Goal: Task Accomplishment & Management: Use online tool/utility

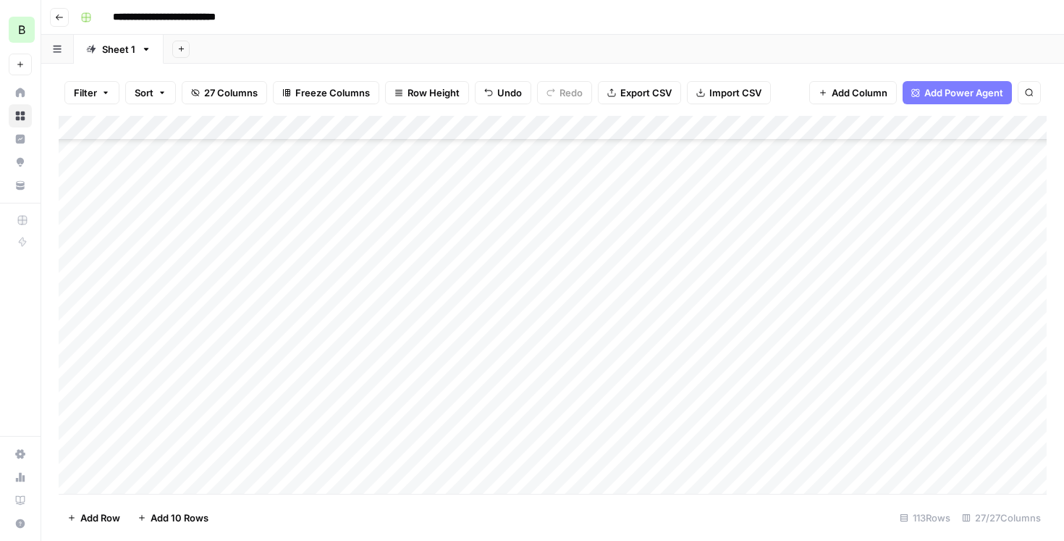
scroll to position [758, 0]
click at [609, 227] on div "Add Column" at bounding box center [553, 305] width 988 height 378
click at [609, 255] on div "Add Column" at bounding box center [553, 305] width 988 height 378
click at [378, 252] on div "Add Column" at bounding box center [553, 305] width 988 height 378
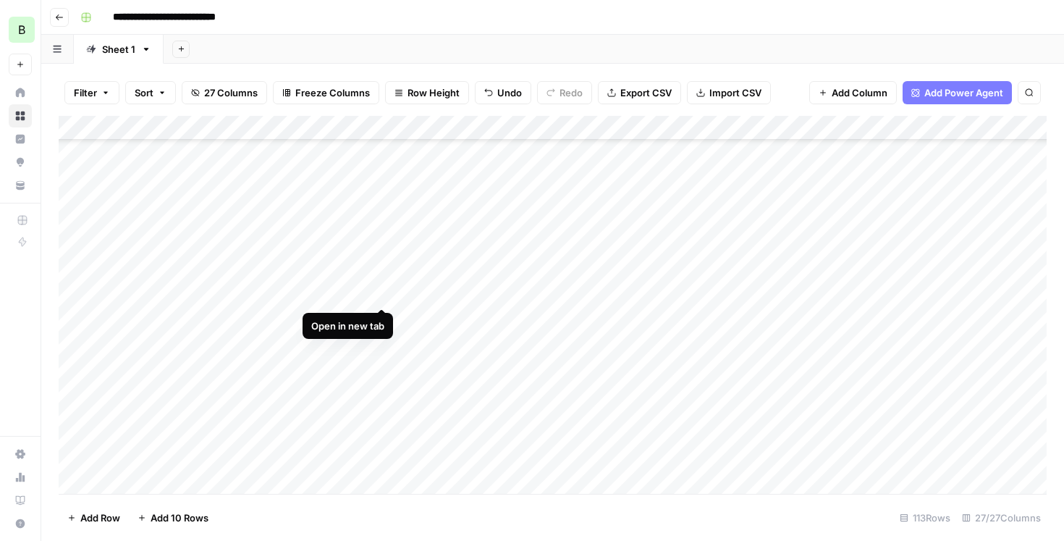
click at [381, 295] on div "Add Column" at bounding box center [553, 305] width 988 height 378
click at [381, 270] on div "Add Column" at bounding box center [553, 305] width 988 height 378
click at [334, 274] on div "Add Column" at bounding box center [553, 305] width 988 height 378
click at [384, 271] on div "Add Column" at bounding box center [553, 305] width 988 height 378
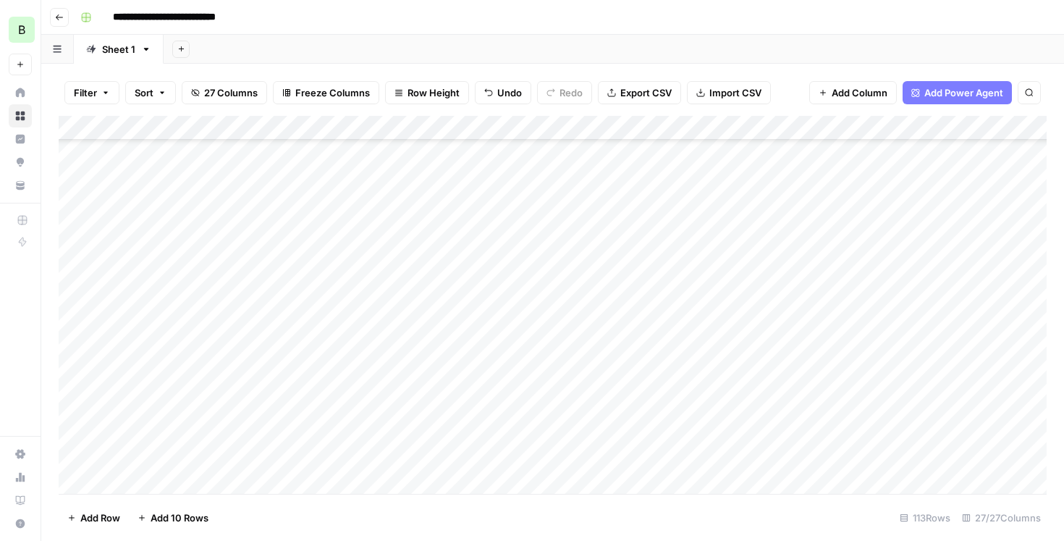
scroll to position [742, 0]
click at [592, 263] on div "Add Column" at bounding box center [553, 305] width 988 height 378
click at [595, 292] on div "Add Column" at bounding box center [553, 305] width 988 height 378
click at [384, 298] on div "Add Column" at bounding box center [553, 305] width 988 height 378
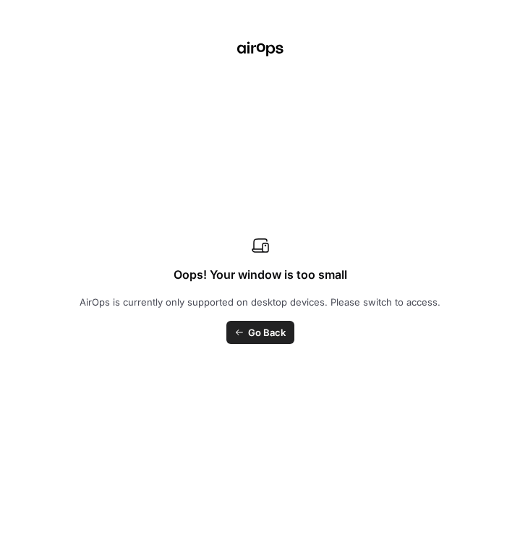
click at [258, 332] on span "Go Back" at bounding box center [267, 332] width 38 height 14
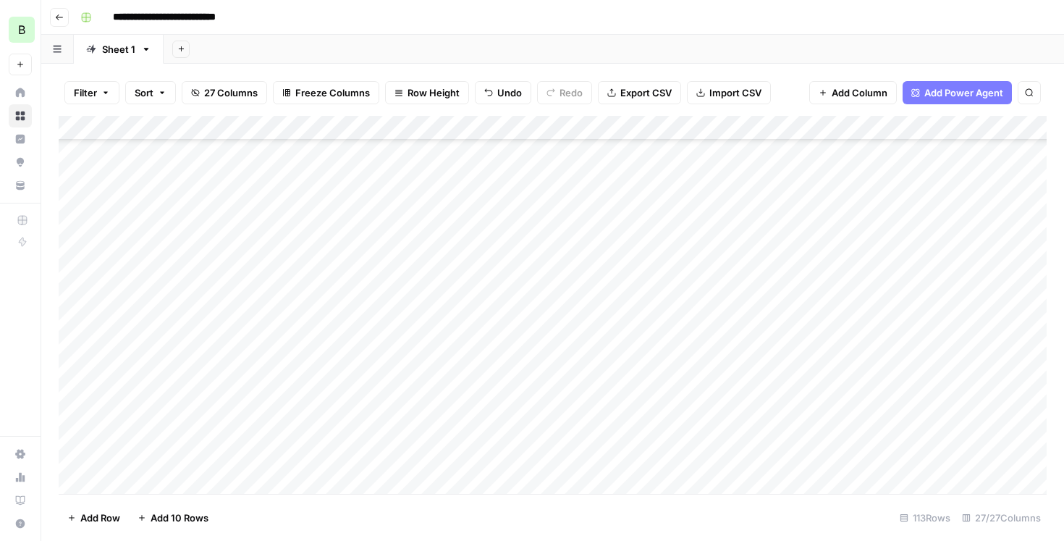
click at [616, 287] on div "Add Column" at bounding box center [553, 305] width 988 height 378
click at [606, 326] on div "Add Column" at bounding box center [553, 305] width 988 height 378
click at [385, 297] on div "Add Column" at bounding box center [553, 305] width 988 height 378
click at [381, 319] on div "Add Column" at bounding box center [553, 305] width 988 height 378
click at [611, 326] on div "Add Column" at bounding box center [553, 305] width 988 height 378
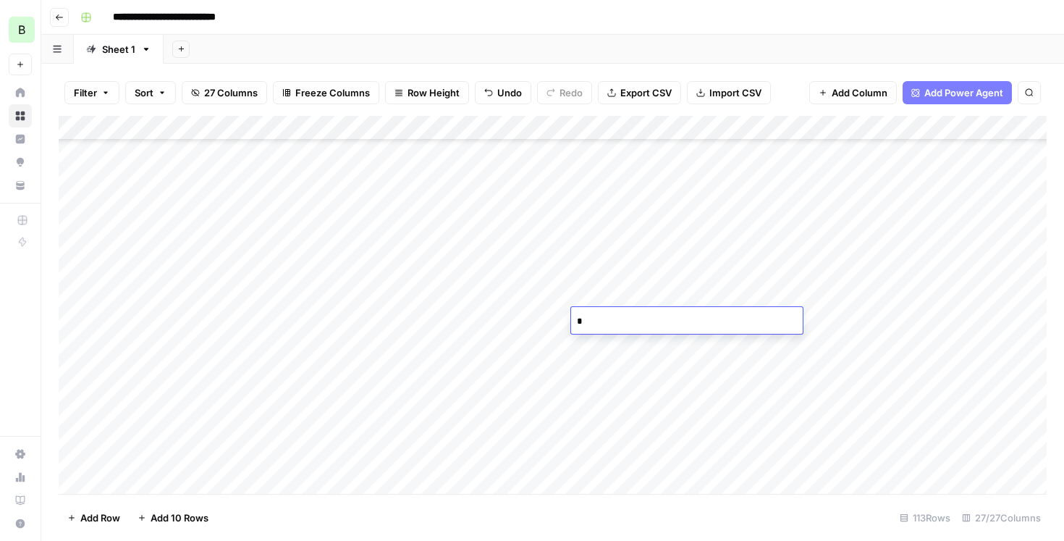
click at [611, 344] on div "Add Column" at bounding box center [553, 305] width 988 height 378
click at [377, 342] on div "Add Column" at bounding box center [553, 305] width 988 height 378
click at [606, 342] on div "Add Column" at bounding box center [553, 305] width 988 height 378
click at [606, 342] on textarea "*" at bounding box center [687, 346] width 232 height 20
click at [627, 370] on div "Add Column" at bounding box center [553, 305] width 988 height 378
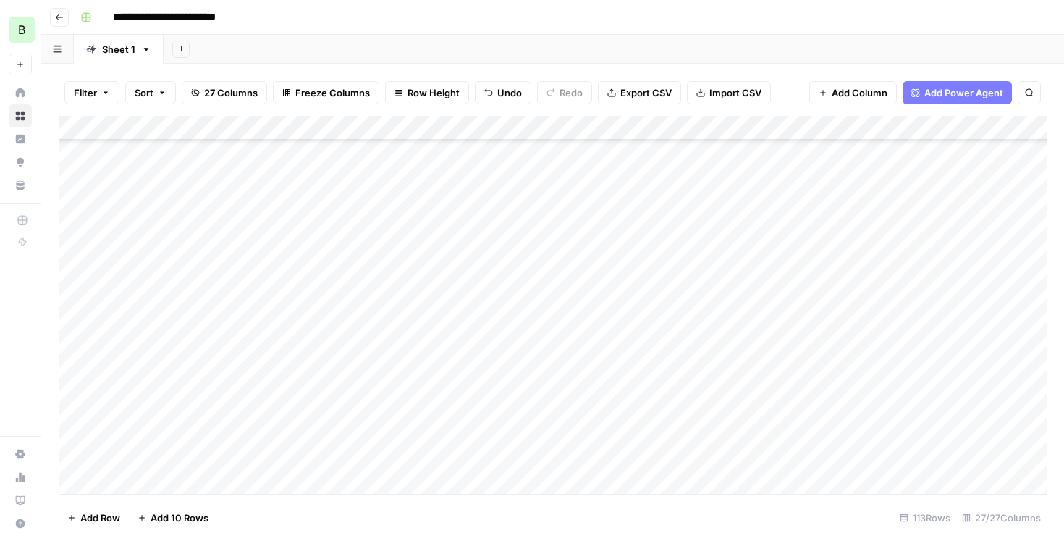
scroll to position [841, 0]
click at [379, 269] on div "Add Column" at bounding box center [553, 305] width 988 height 378
click at [606, 265] on div "Add Column" at bounding box center [553, 305] width 988 height 378
click at [607, 291] on div "Add Column" at bounding box center [553, 305] width 988 height 378
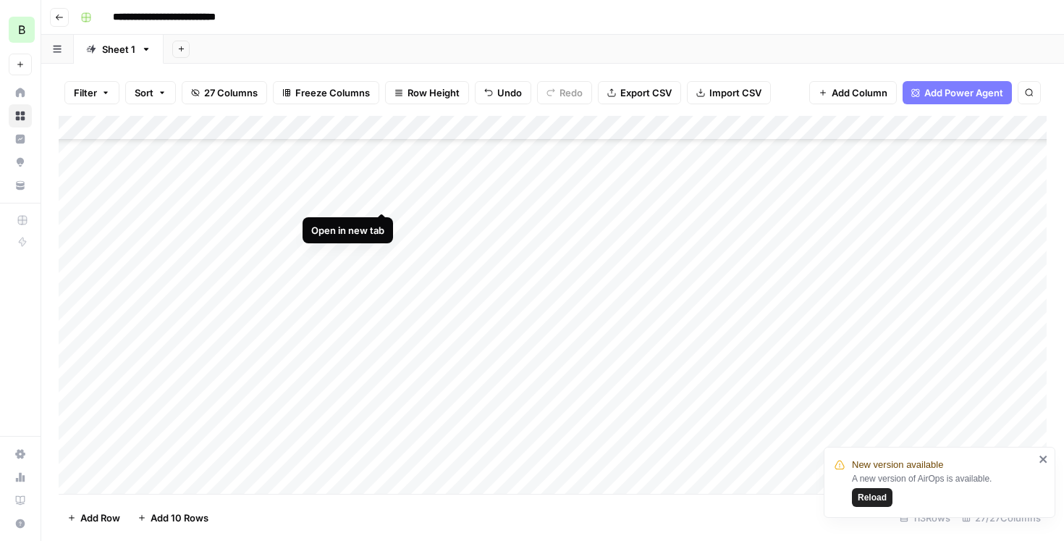
click at [381, 194] on div "Add Column" at bounding box center [553, 305] width 988 height 378
click at [611, 192] on div "Add Column" at bounding box center [553, 305] width 988 height 378
click at [627, 243] on div "Add Column" at bounding box center [553, 305] width 988 height 378
click at [611, 221] on div "Add Column" at bounding box center [553, 305] width 988 height 378
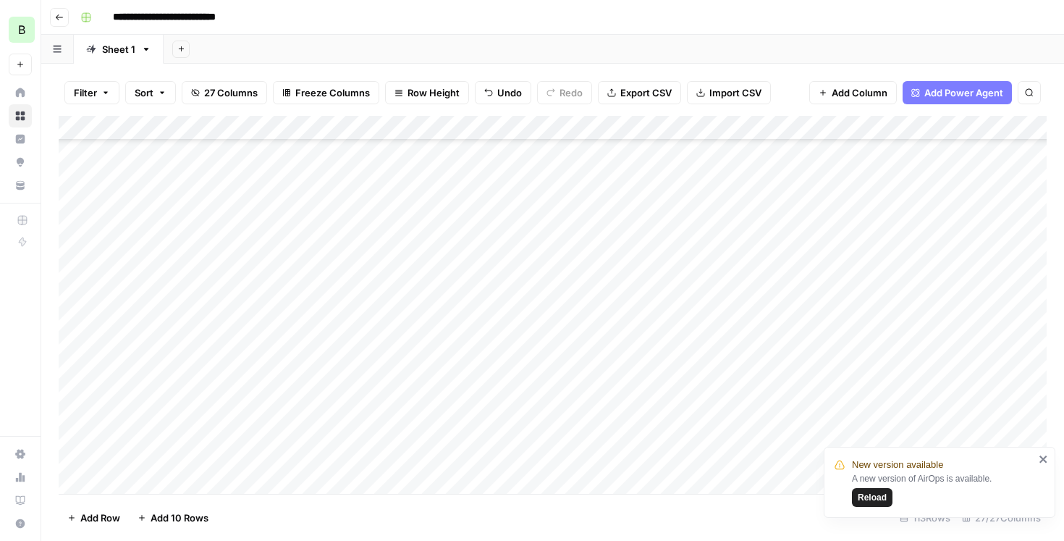
click at [382, 216] on div "Add Column" at bounding box center [553, 305] width 988 height 378
click at [473, 236] on div "Add Column" at bounding box center [553, 305] width 988 height 378
click at [1041, 457] on icon "close" at bounding box center [1042, 458] width 7 height 7
click at [343, 221] on div "Add Column" at bounding box center [553, 305] width 988 height 378
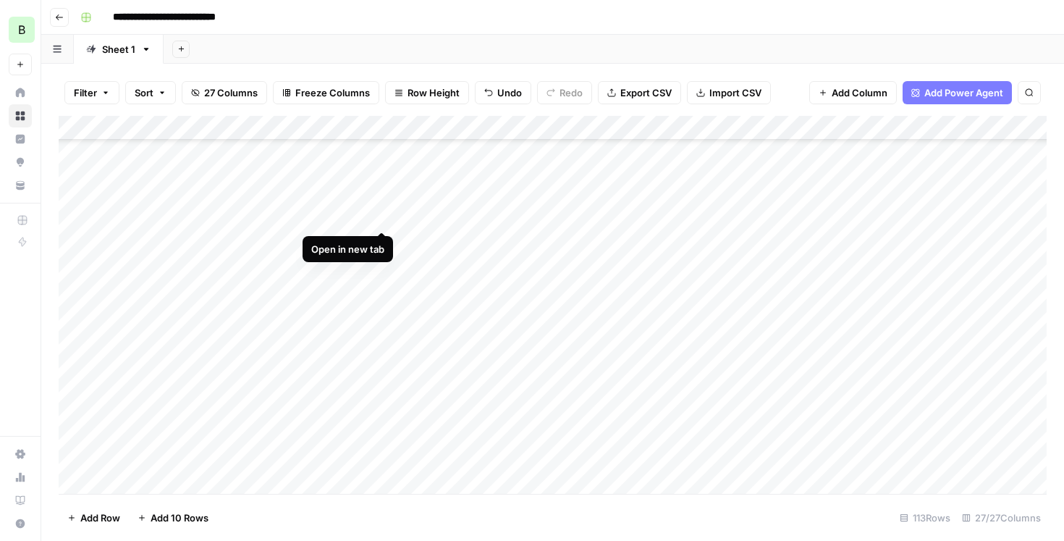
click at [381, 215] on div "Add Column" at bounding box center [553, 305] width 988 height 378
click at [614, 229] on div "Add Column" at bounding box center [553, 305] width 988 height 378
type textarea "**"
click at [704, 255] on div "Add Column" at bounding box center [553, 305] width 988 height 378
